Goal: Transaction & Acquisition: Purchase product/service

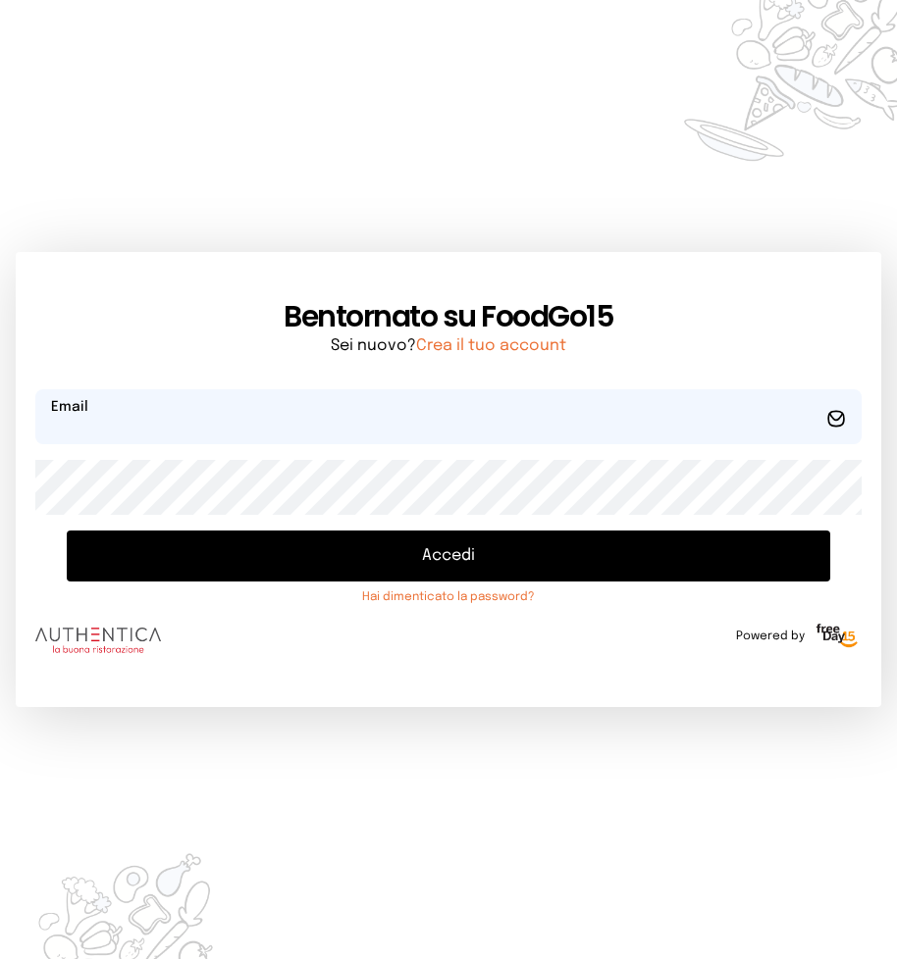
type input "**********"
click at [456, 552] on button "Accedi" at bounding box center [448, 556] width 763 height 51
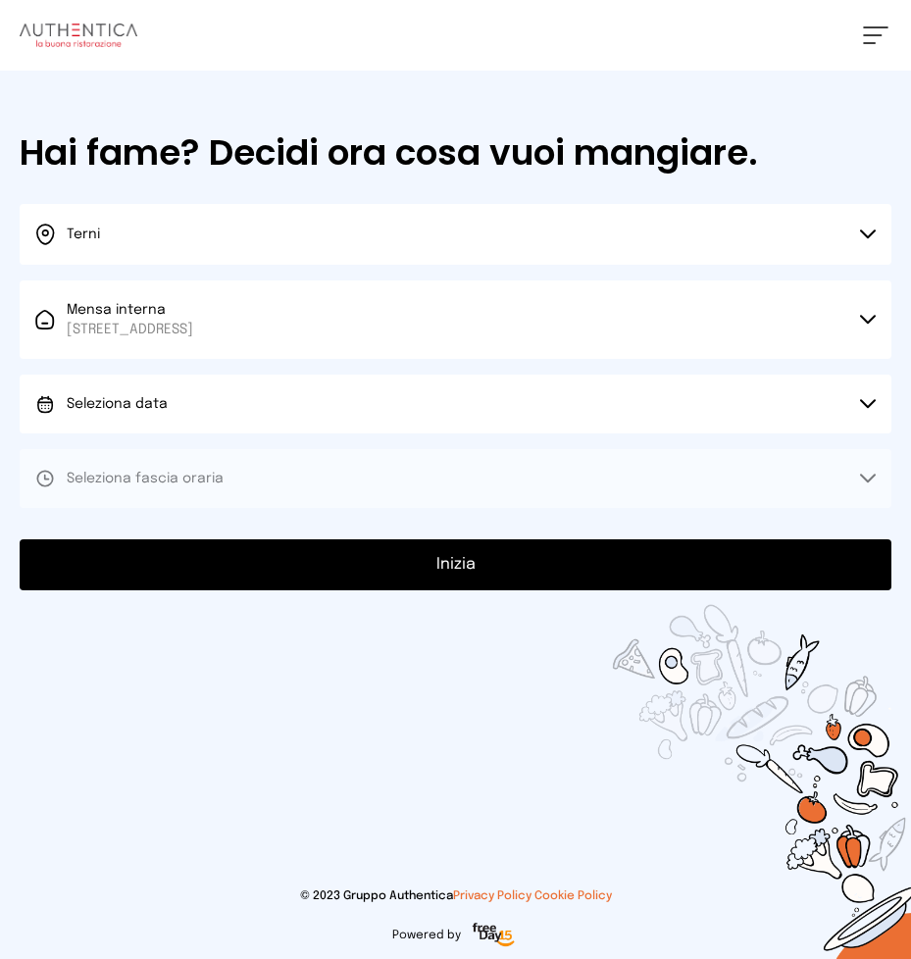
drag, startPoint x: 867, startPoint y: 403, endPoint x: 846, endPoint y: 401, distance: 21.7
click at [864, 402] on icon at bounding box center [868, 404] width 16 height 10
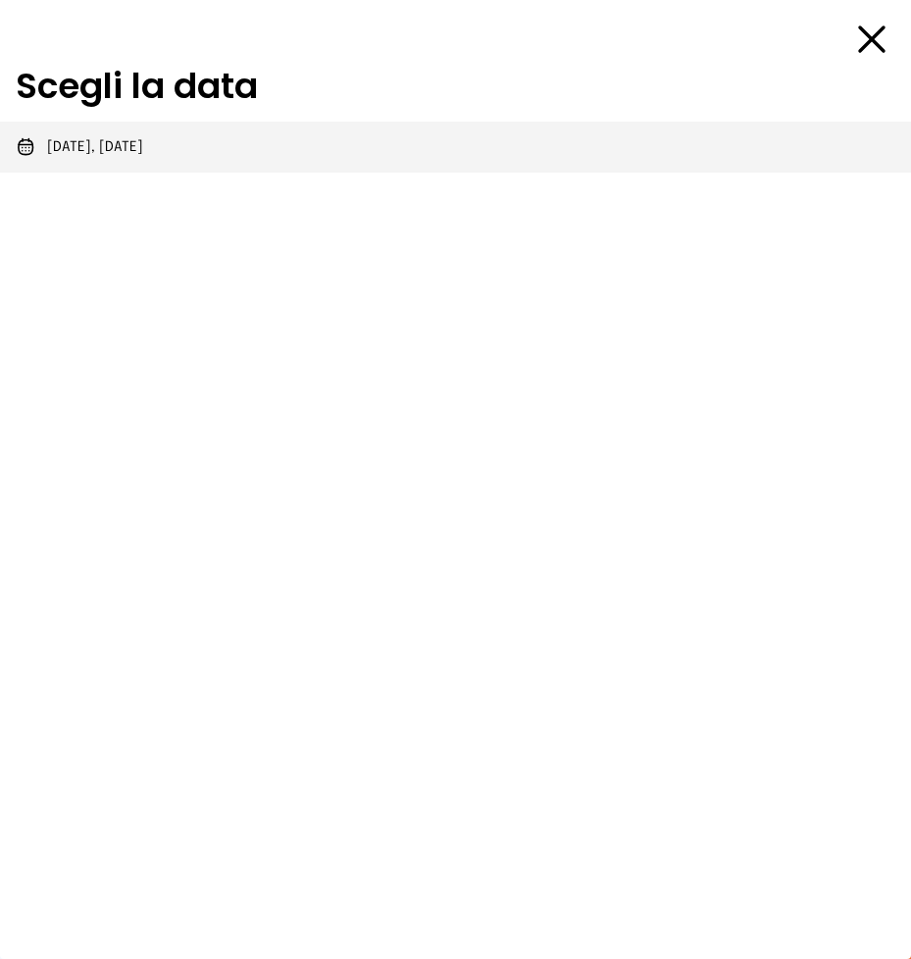
click at [57, 145] on span "[DATE], [DATE]" at bounding box center [95, 147] width 96 height 20
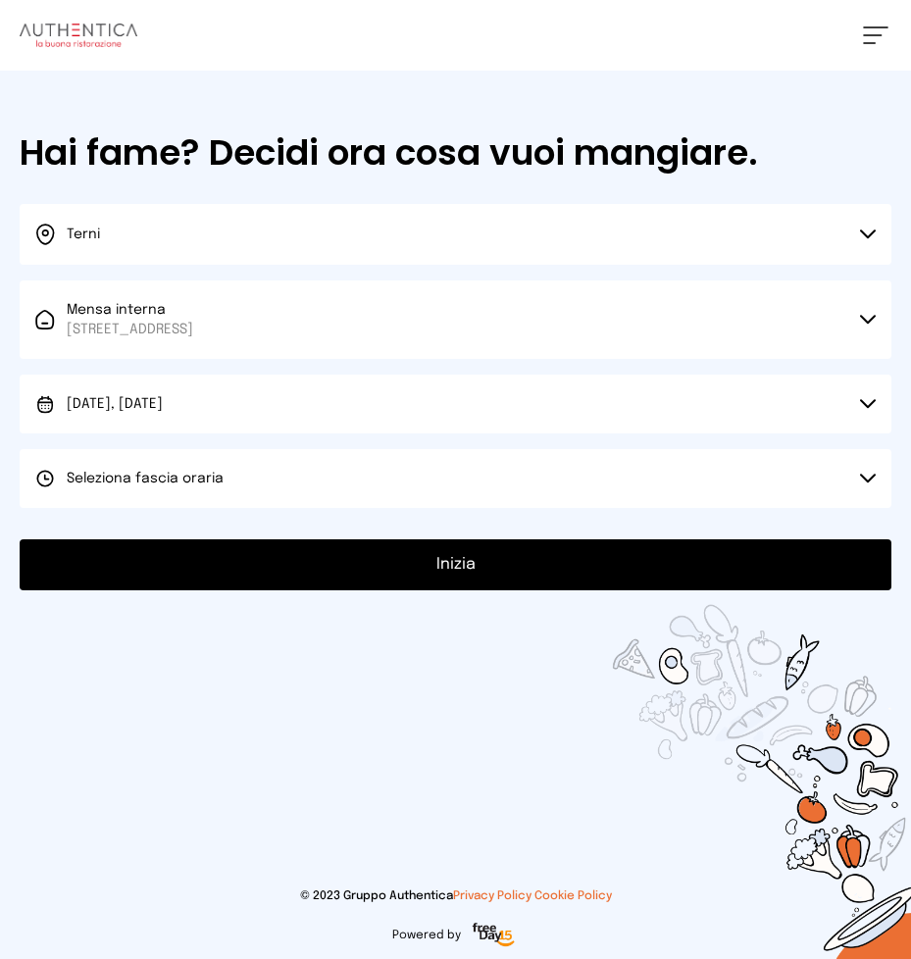
drag, startPoint x: 866, startPoint y: 476, endPoint x: 544, endPoint y: 348, distance: 346.1
click at [866, 475] on icon at bounding box center [868, 479] width 16 height 10
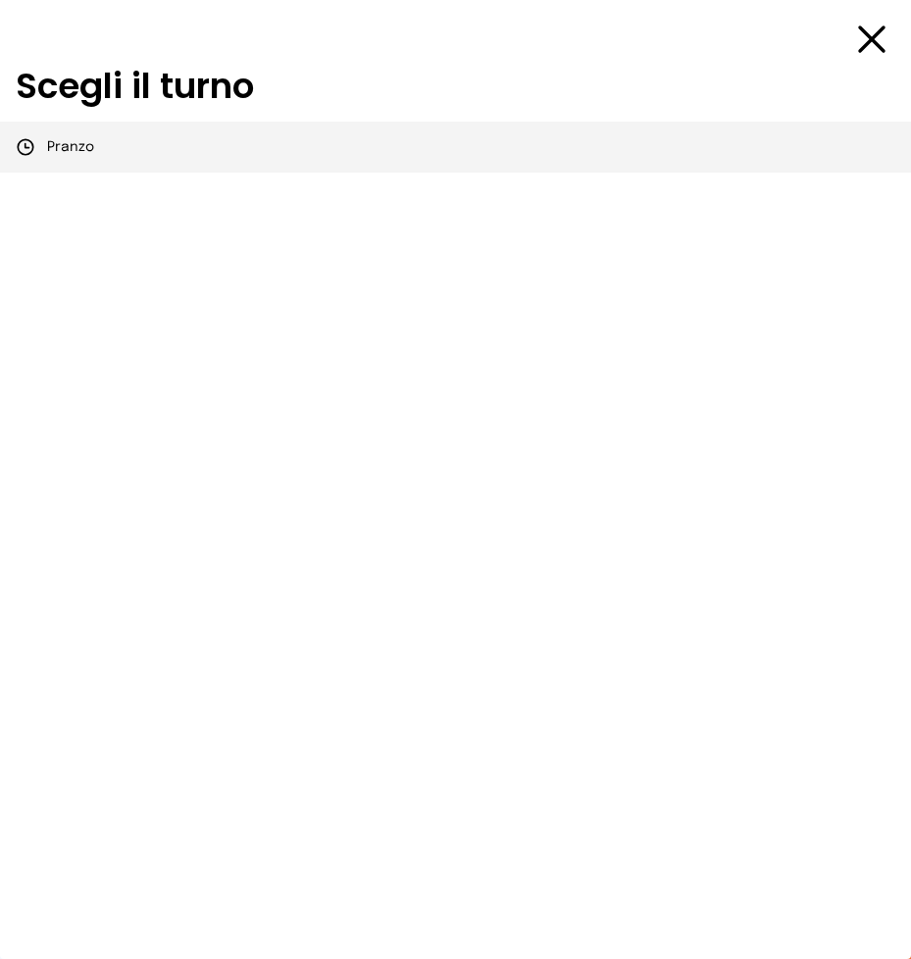
click at [77, 143] on span "Pranzo" at bounding box center [70, 147] width 47 height 20
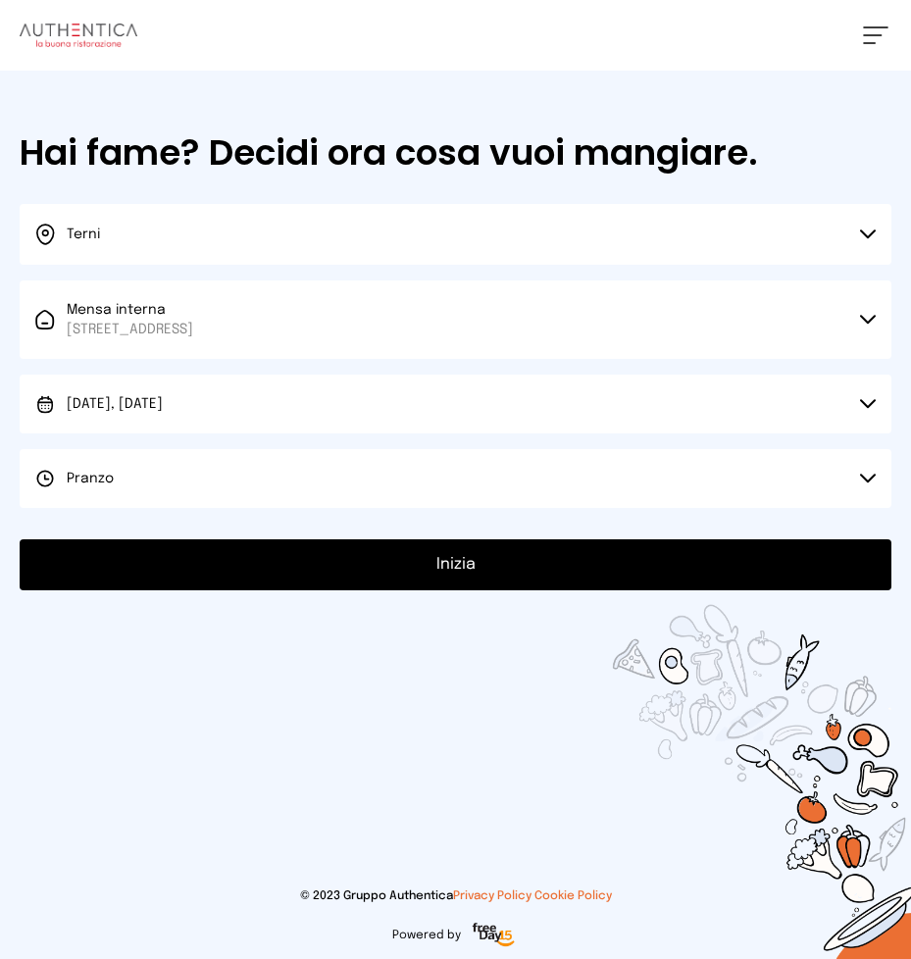
click at [455, 564] on button "Inizia" at bounding box center [456, 564] width 872 height 51
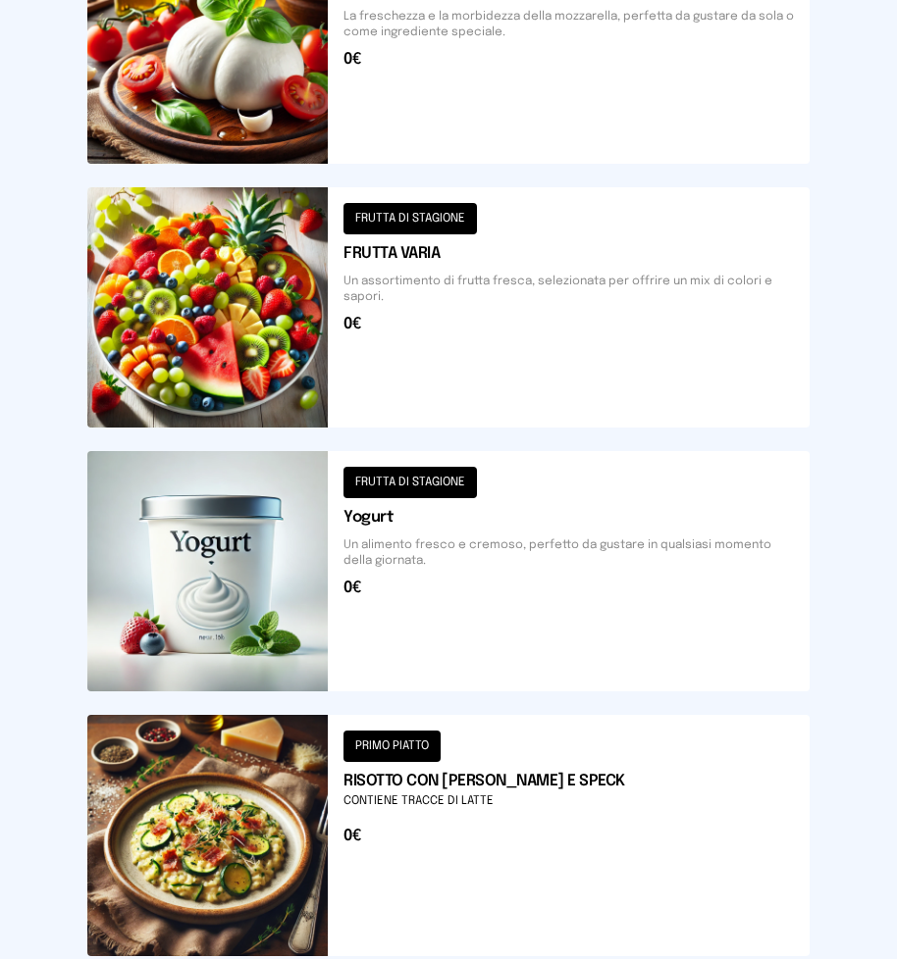
scroll to position [2158, 0]
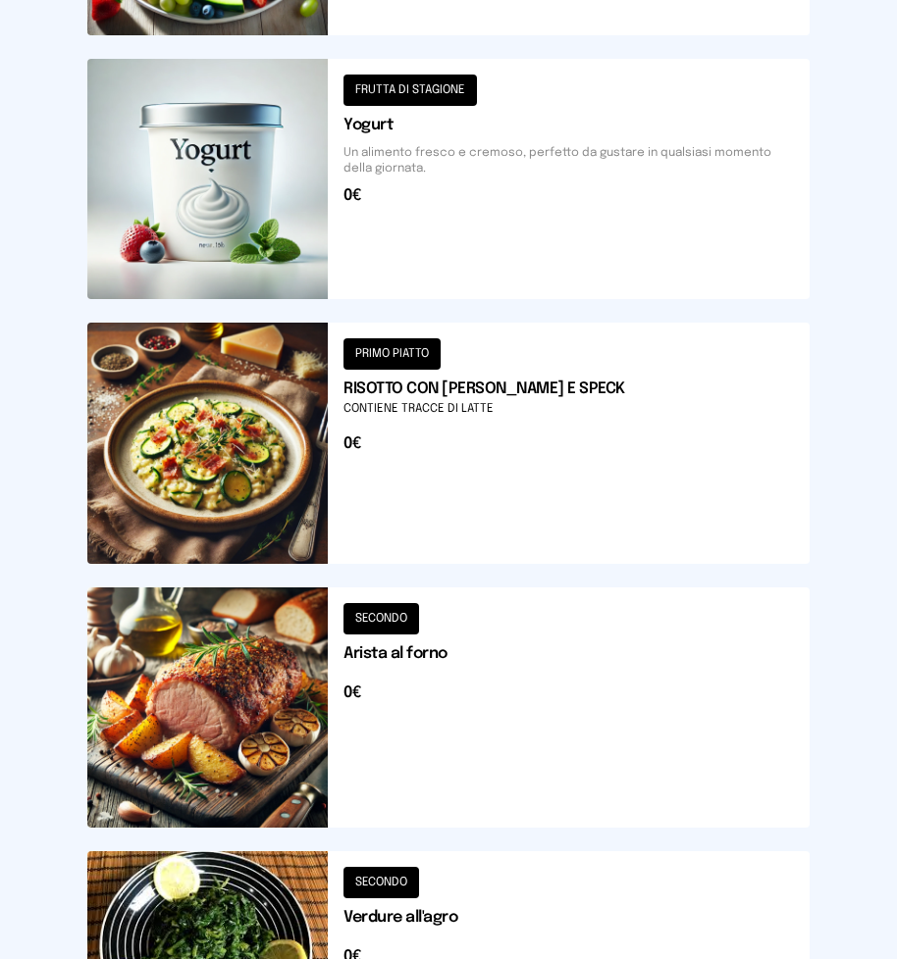
click at [214, 661] on button at bounding box center [448, 708] width 722 height 240
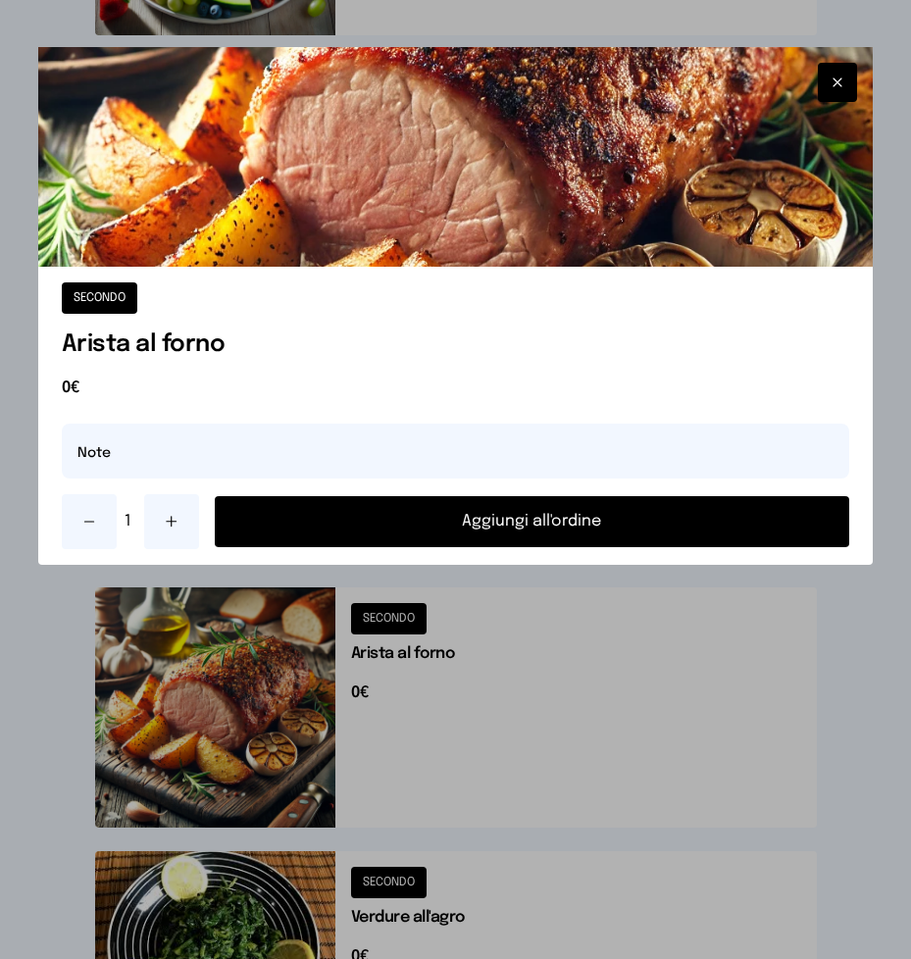
click at [365, 523] on button "Aggiungi all'ordine" at bounding box center [533, 521] width 636 height 51
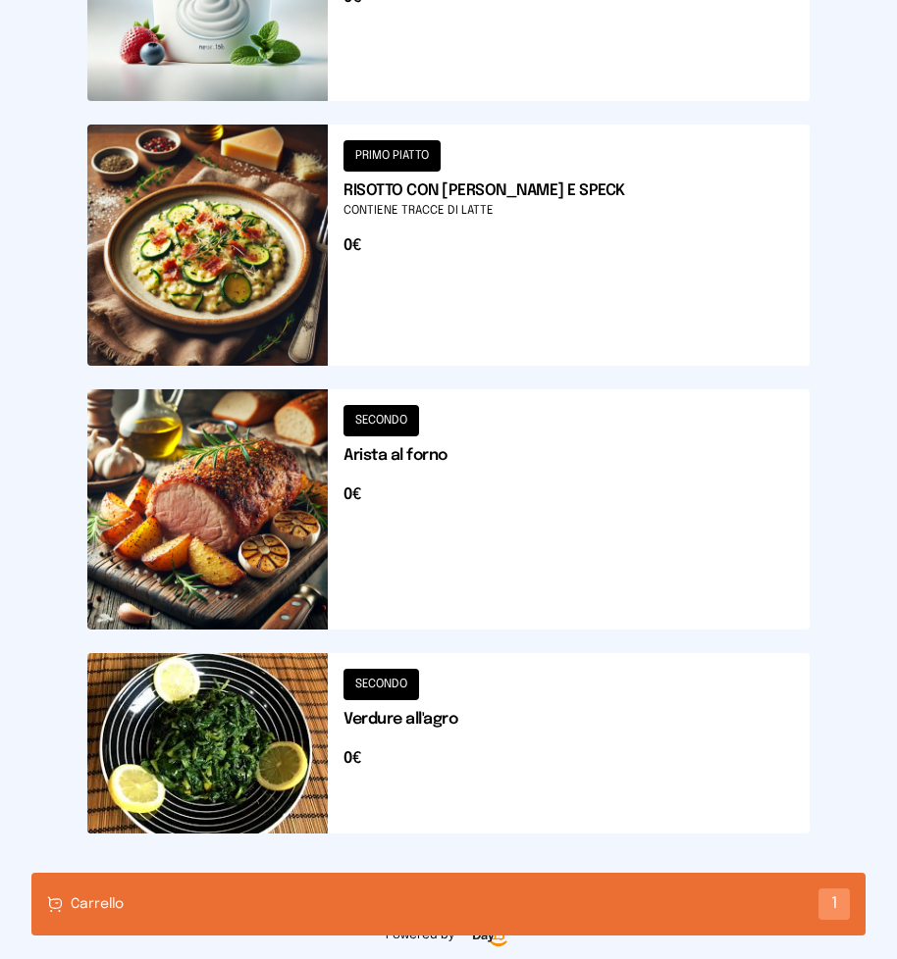
scroll to position [2160, 0]
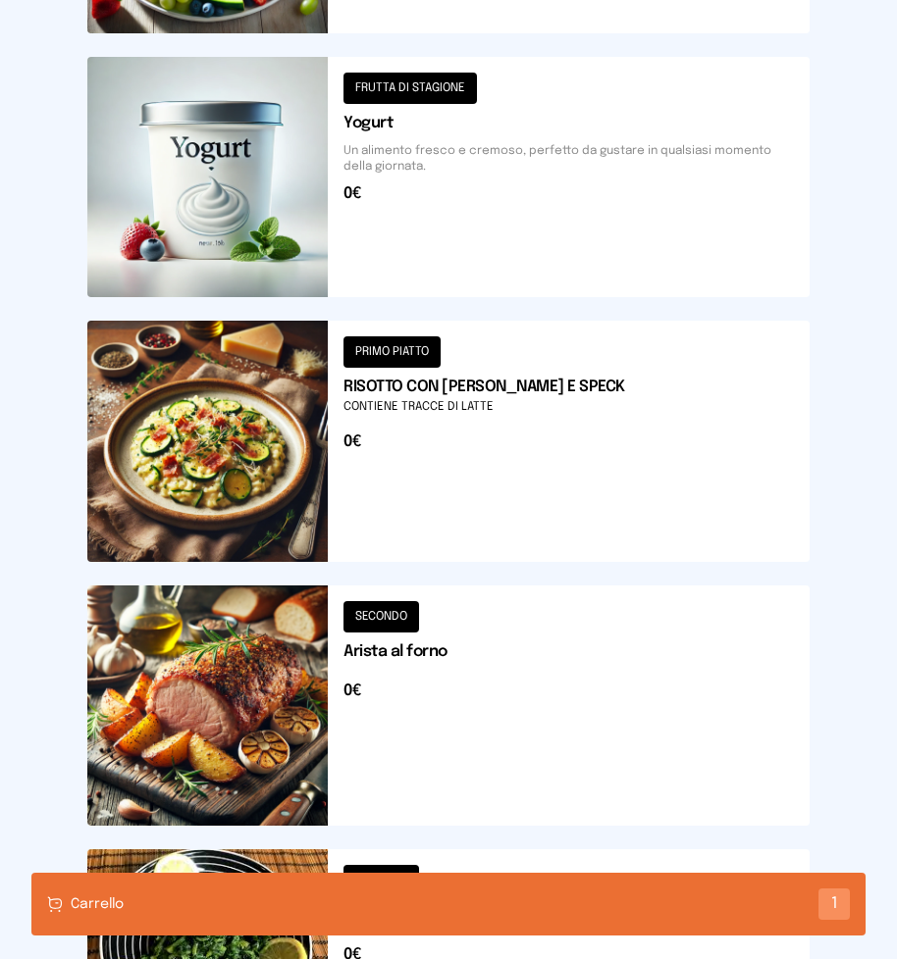
click at [269, 456] on button at bounding box center [448, 441] width 722 height 240
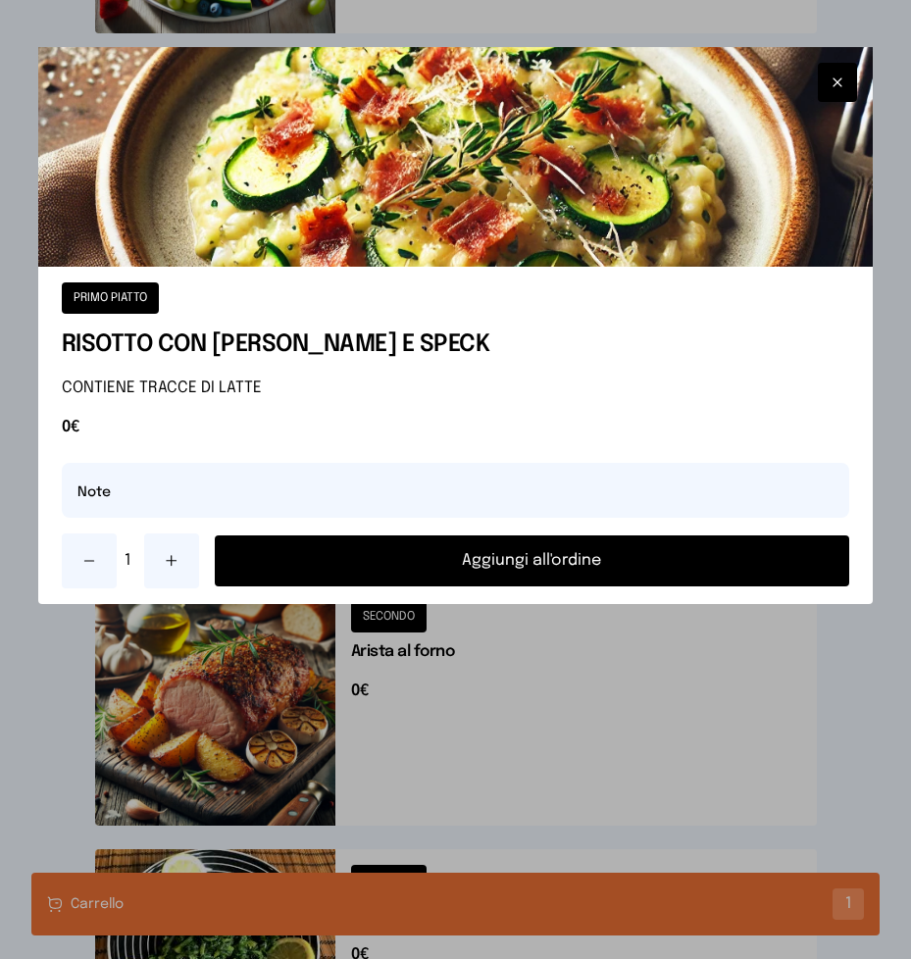
click at [499, 553] on button "Aggiungi all'ordine" at bounding box center [533, 561] width 636 height 51
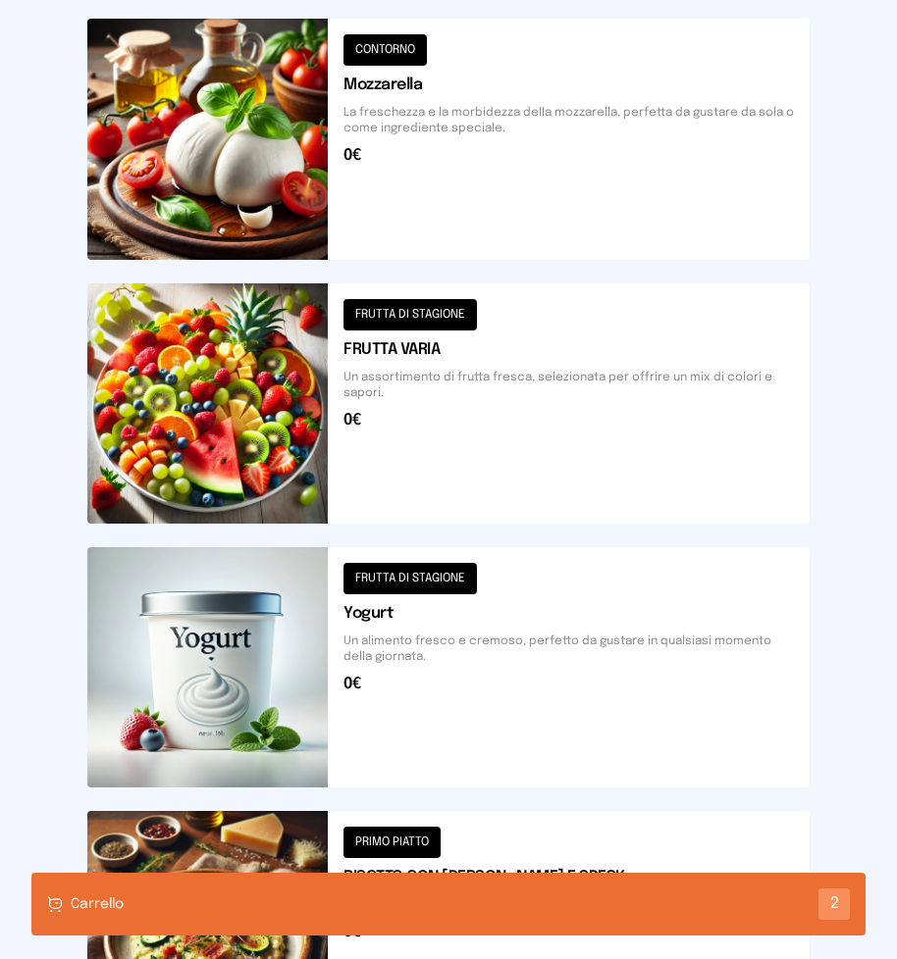
scroll to position [1375, 0]
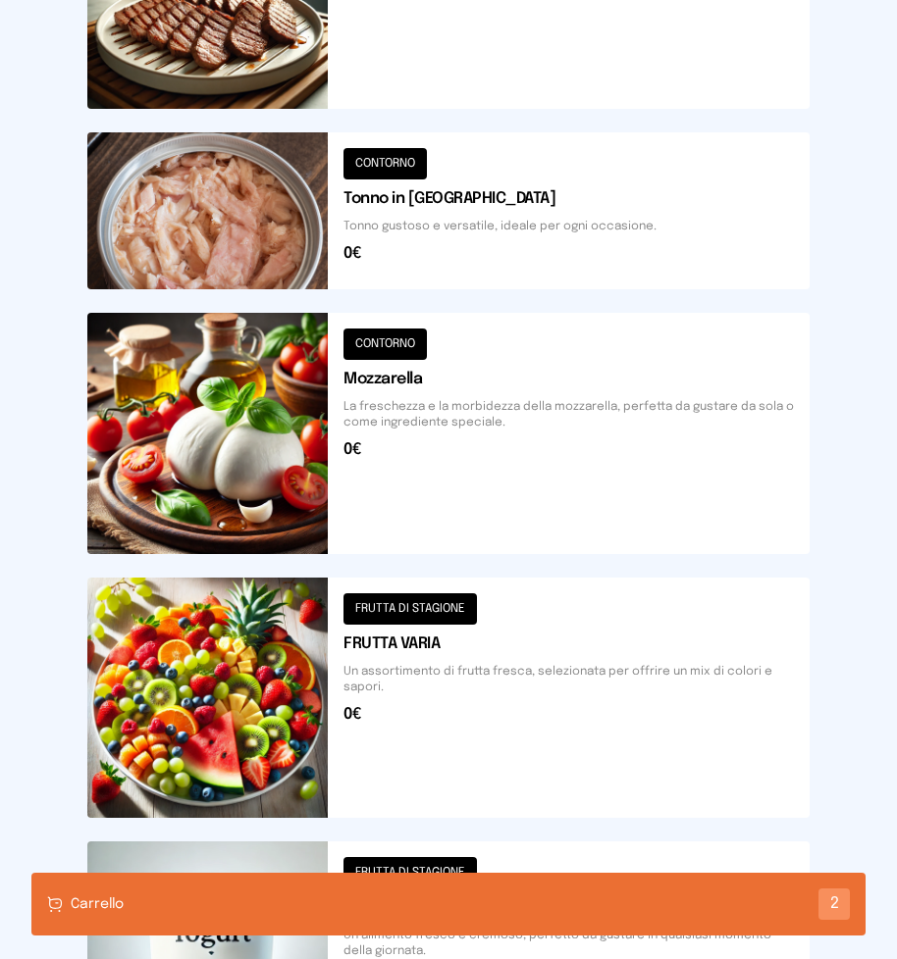
click at [436, 496] on button at bounding box center [448, 433] width 722 height 240
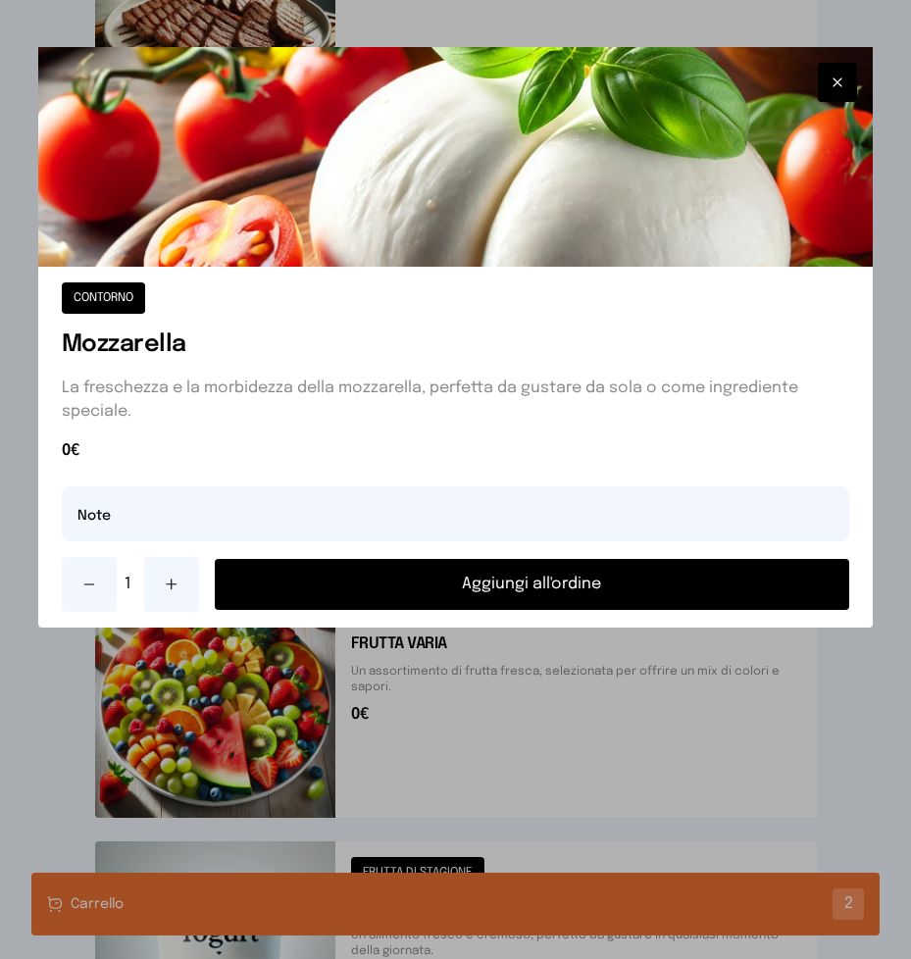
click at [468, 585] on button "Aggiungi all'ordine" at bounding box center [533, 584] width 636 height 51
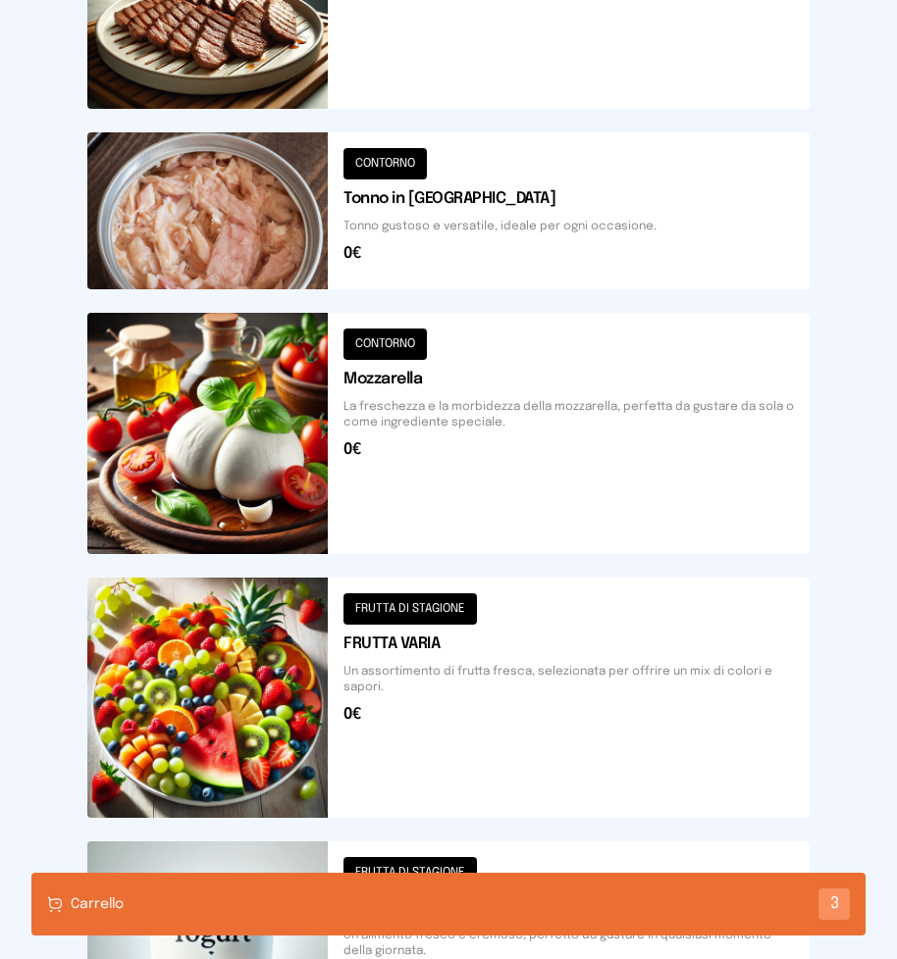
click at [340, 899] on div "Carrello 3" at bounding box center [448, 904] width 834 height 63
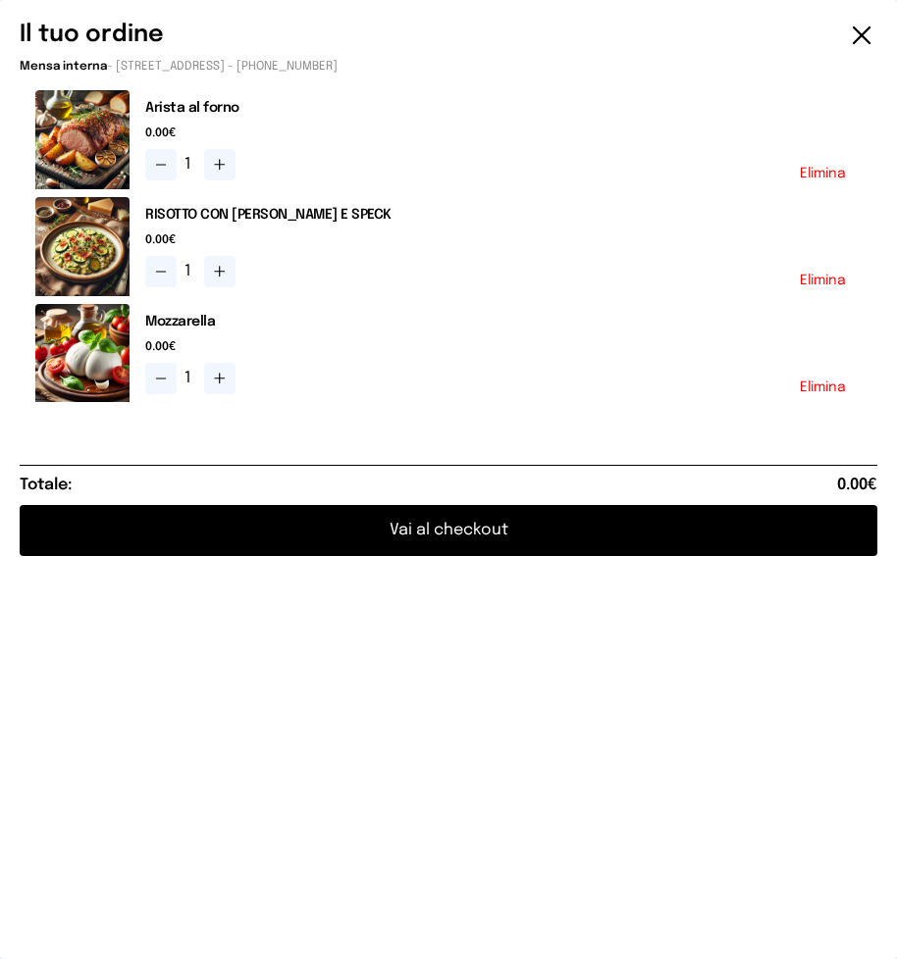
click at [481, 531] on button "Vai al checkout" at bounding box center [448, 530] width 857 height 51
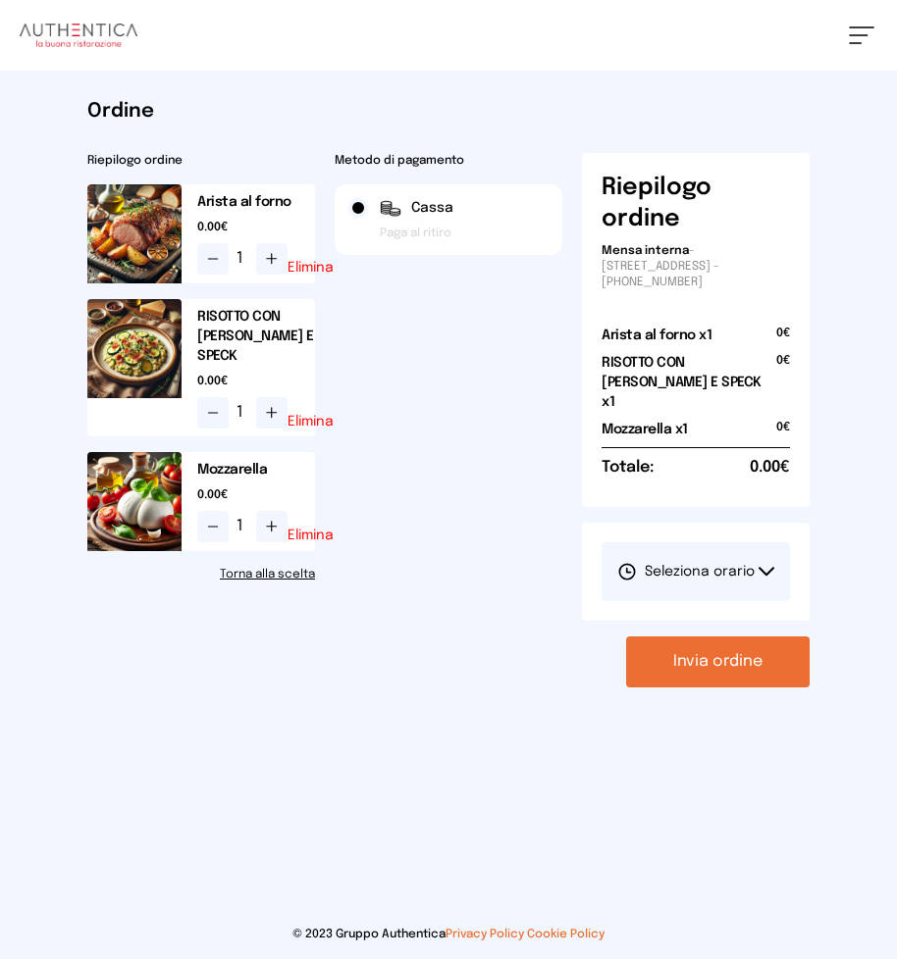
drag, startPoint x: 762, startPoint y: 552, endPoint x: 755, endPoint y: 539, distance: 14.5
click at [762, 568] on icon at bounding box center [766, 571] width 14 height 7
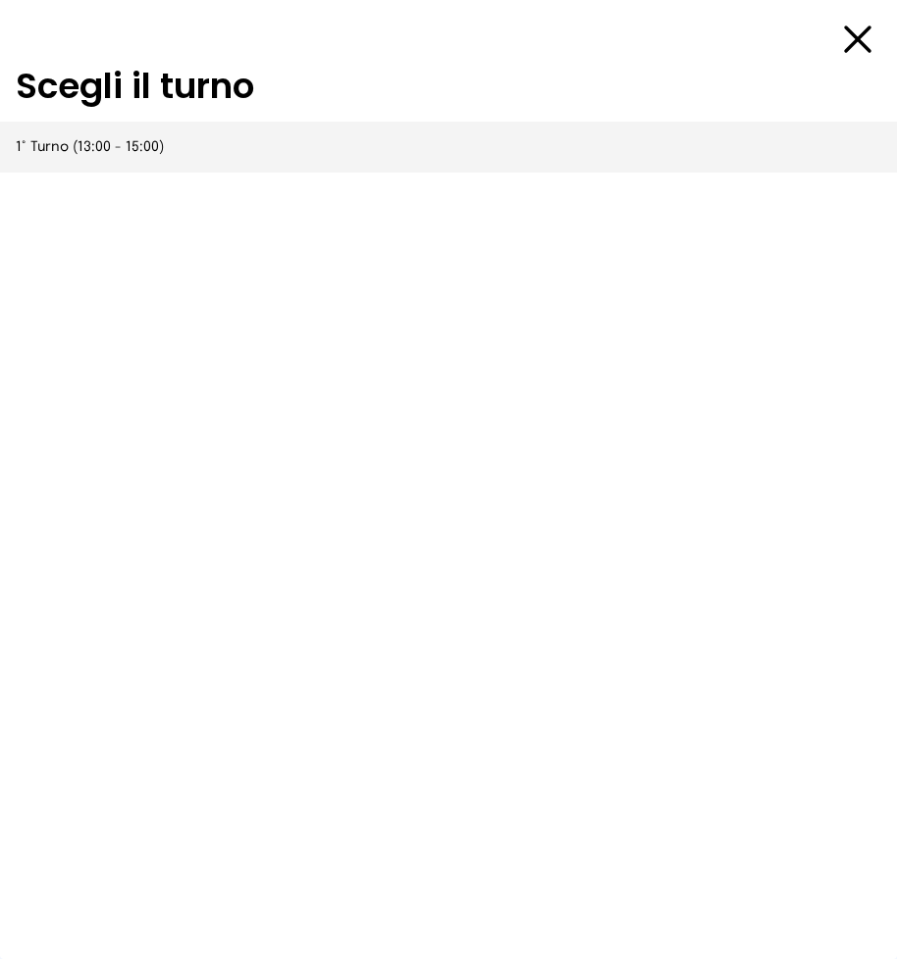
click at [136, 152] on span "1° Turno (13:00 - 15:00)" at bounding box center [90, 147] width 148 height 20
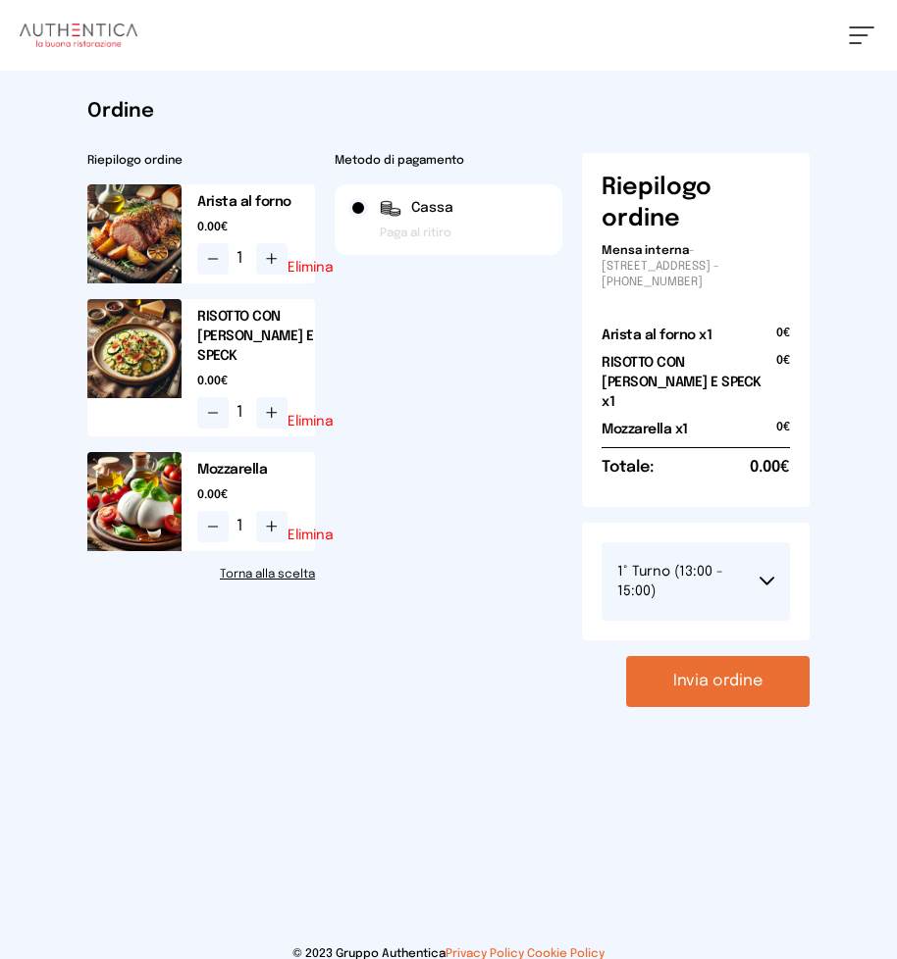
click at [764, 556] on button "1° Turno (13:00 - 15:00)" at bounding box center [695, 581] width 188 height 78
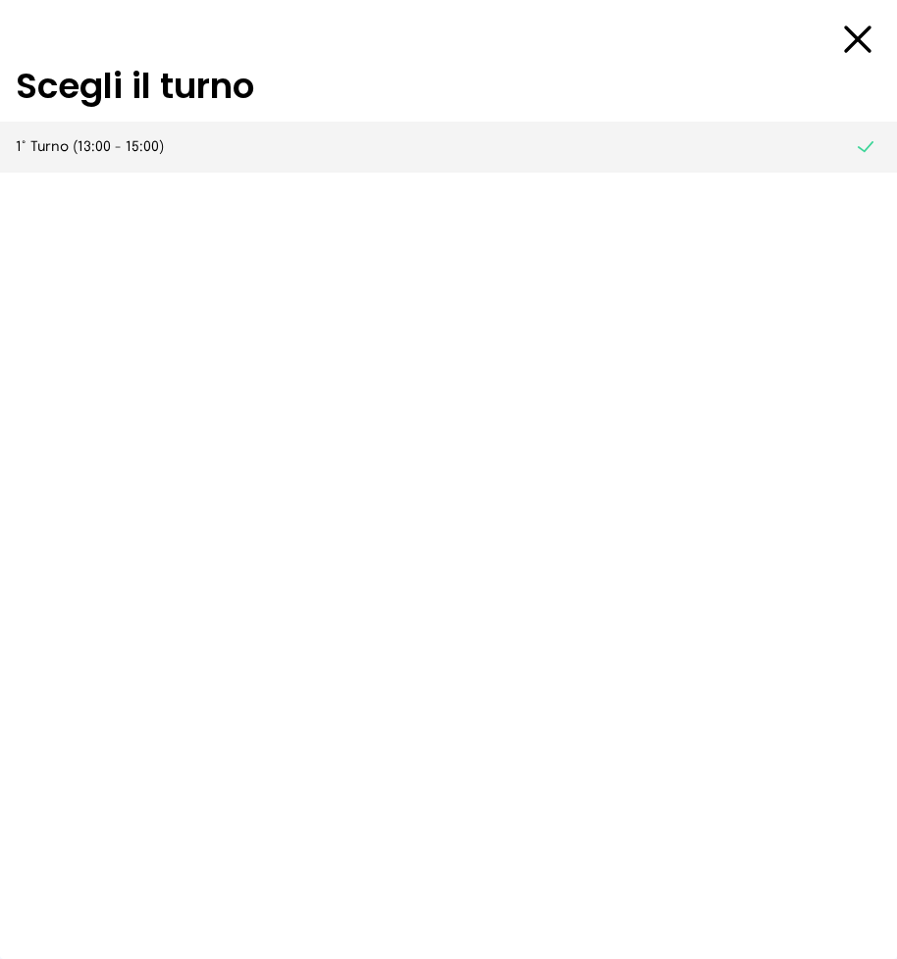
click at [110, 151] on span "1° Turno (13:00 - 15:00)" at bounding box center [90, 147] width 148 height 20
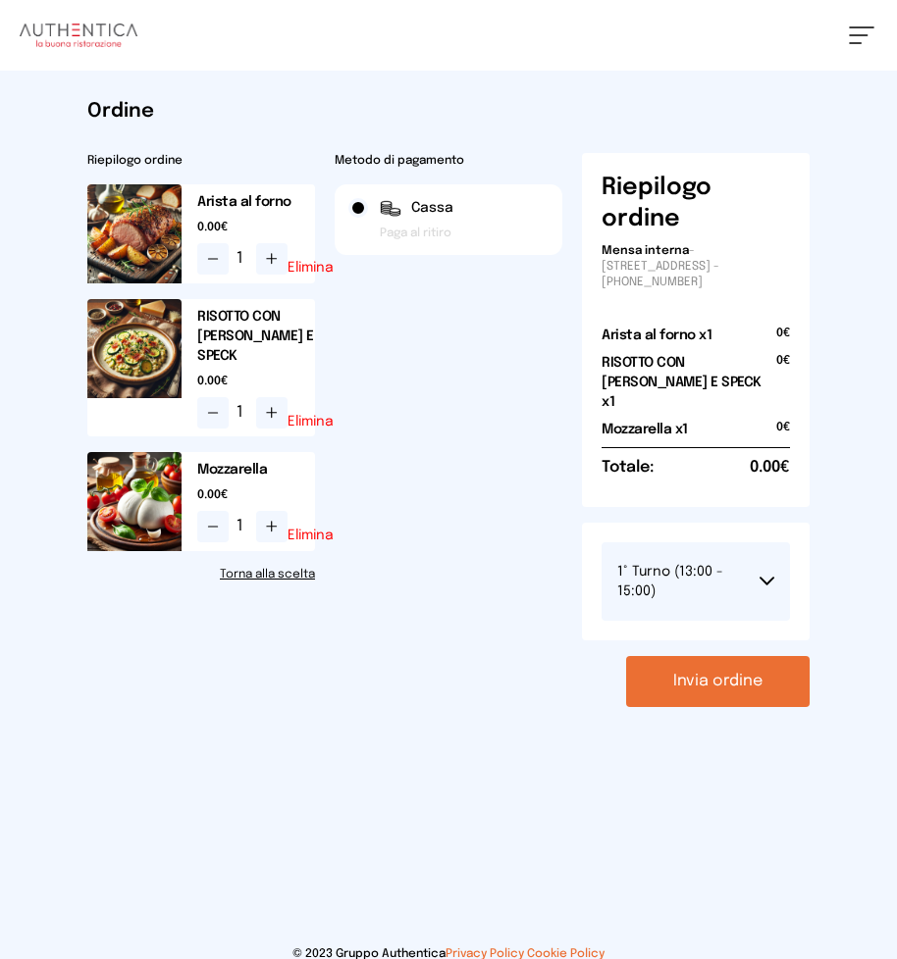
click at [721, 659] on button "Invia ordine" at bounding box center [717, 681] width 183 height 51
